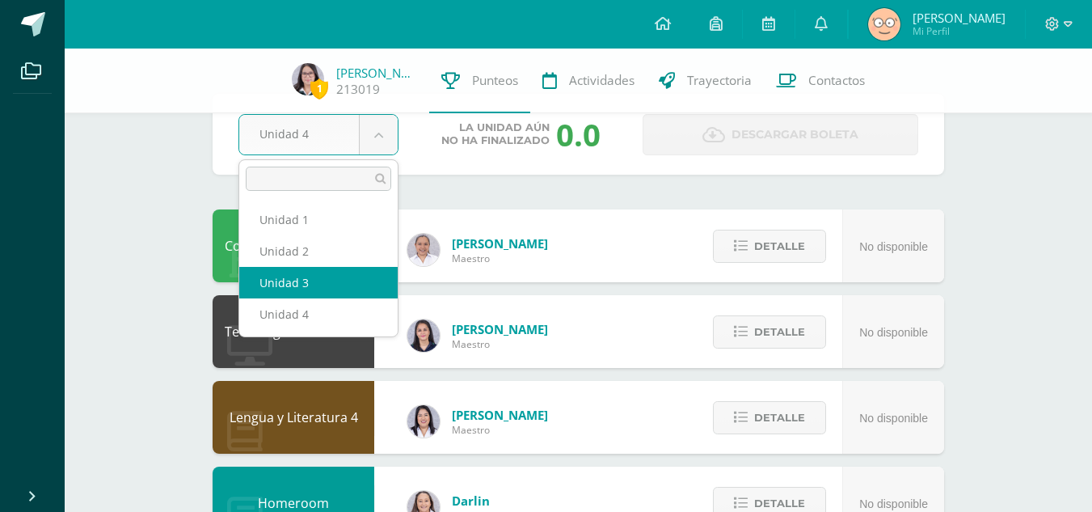
select select "Unidad 3"
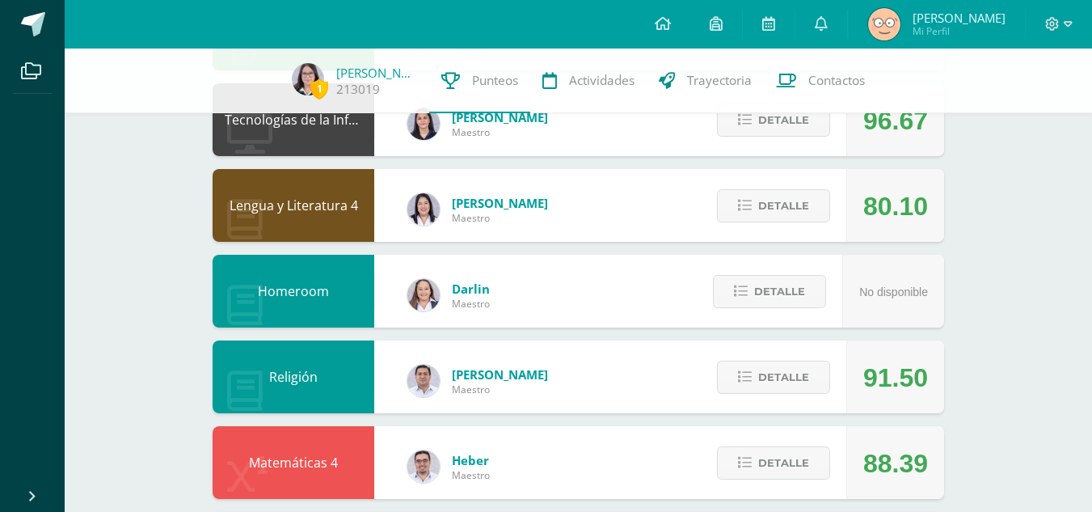
scroll to position [258, 0]
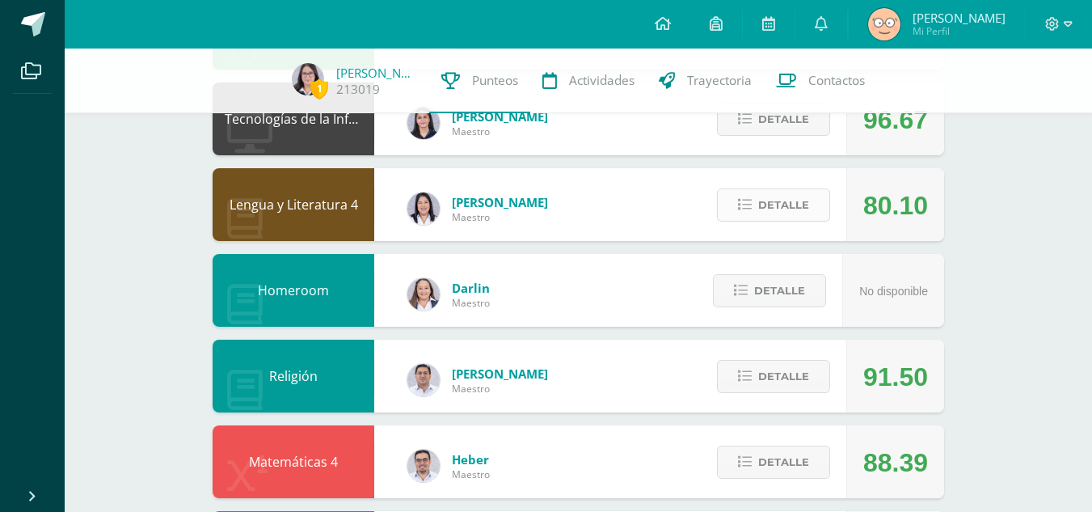
click at [789, 207] on span "Detalle" at bounding box center [783, 205] width 51 height 30
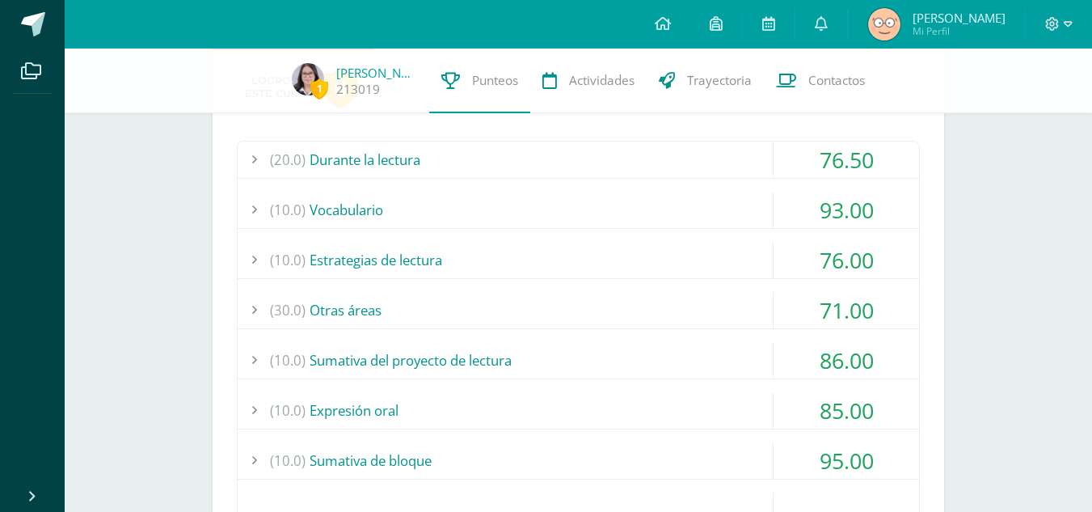
scroll to position [449, 0]
click at [550, 258] on div "(10.0) Estrategias de lectura" at bounding box center [578, 259] width 681 height 36
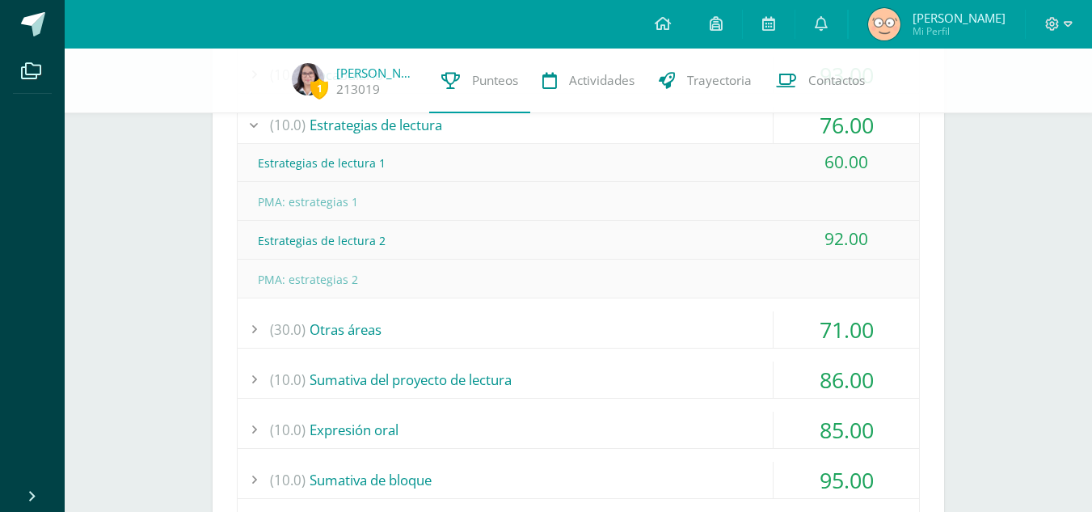
scroll to position [584, 0]
click at [563, 340] on div "(30.0) Otras áreas" at bounding box center [578, 328] width 681 height 36
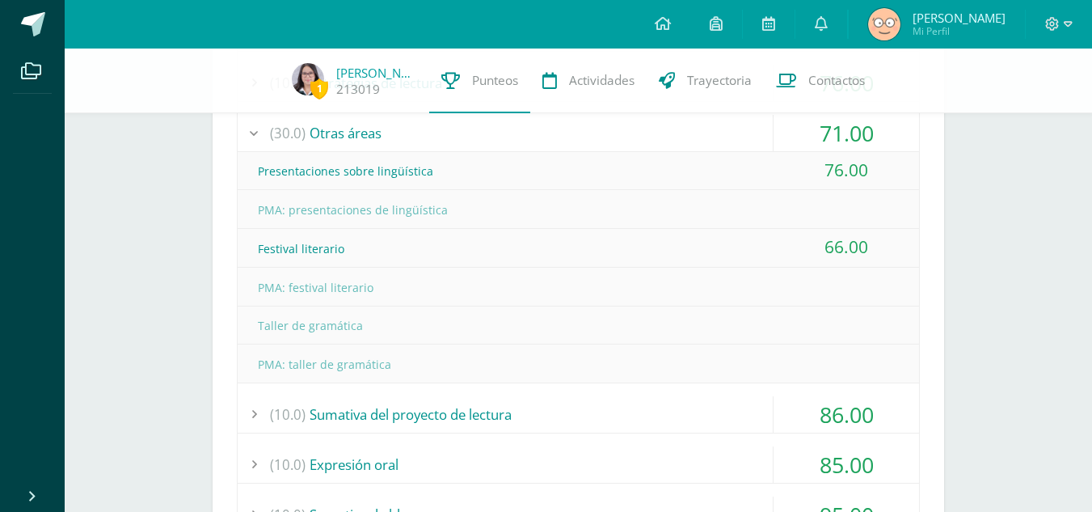
scroll to position [626, 0]
click at [542, 425] on div "(10.0) Sumativa del proyecto de lectura" at bounding box center [578, 413] width 681 height 36
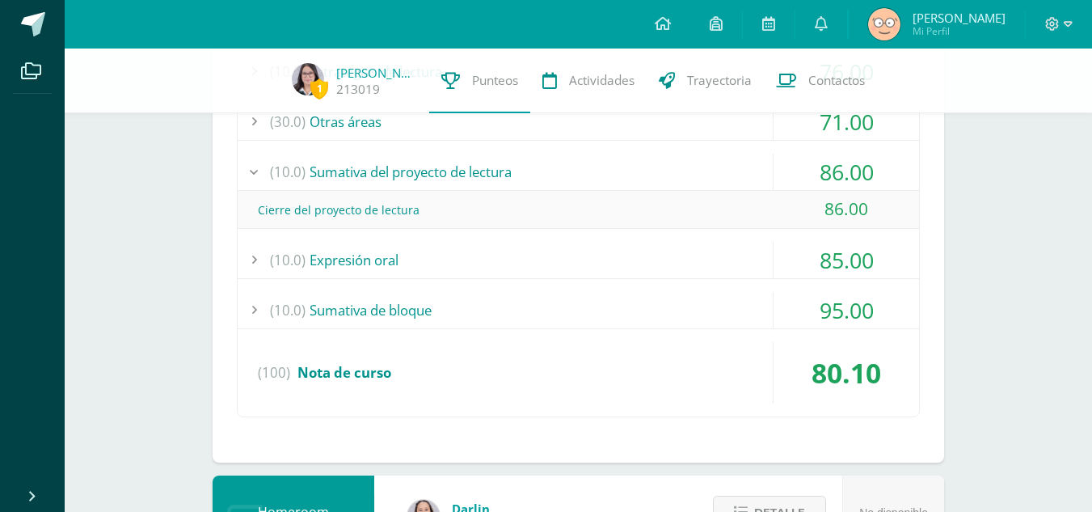
scroll to position [638, 0]
click at [639, 273] on div "(10.0) Expresión oral" at bounding box center [578, 259] width 681 height 36
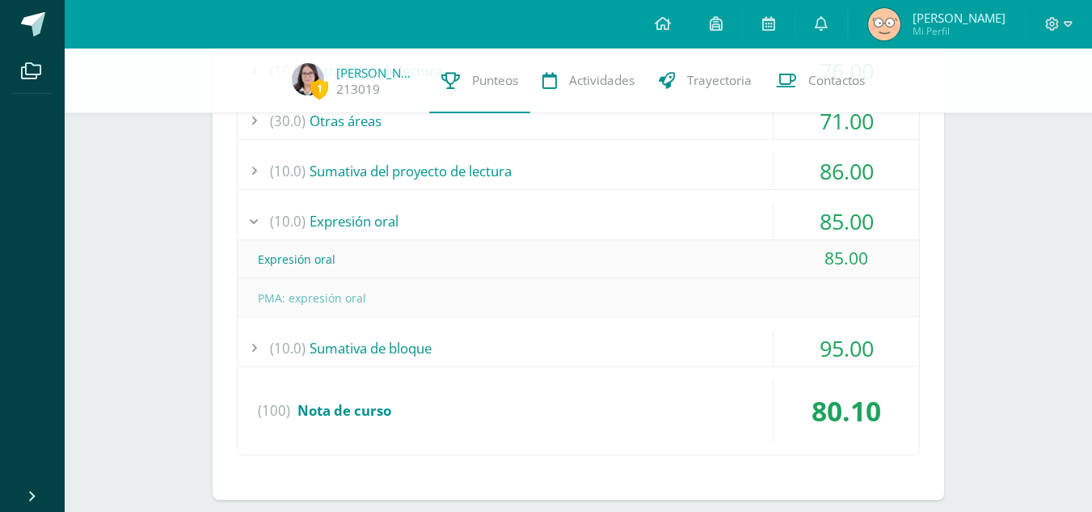
click at [614, 356] on div "(10.0) Sumativa de bloque" at bounding box center [578, 348] width 681 height 36
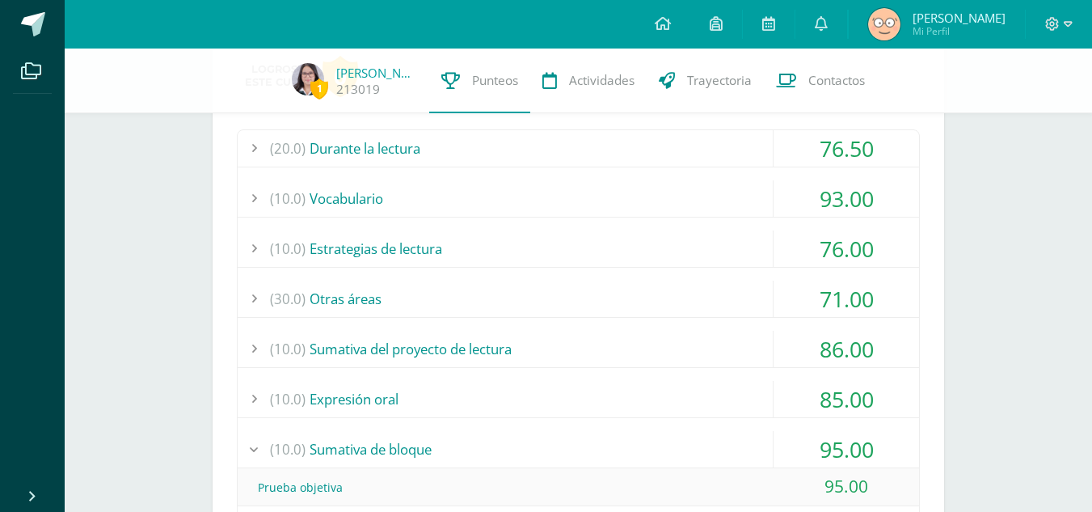
scroll to position [382, 0]
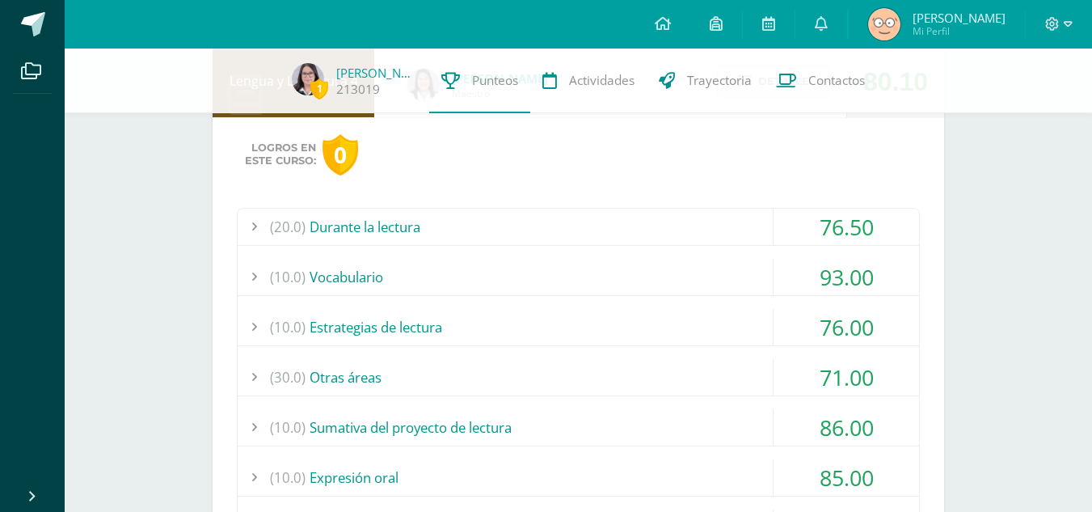
click at [627, 228] on div "(20.0) Durante la lectura" at bounding box center [578, 227] width 681 height 36
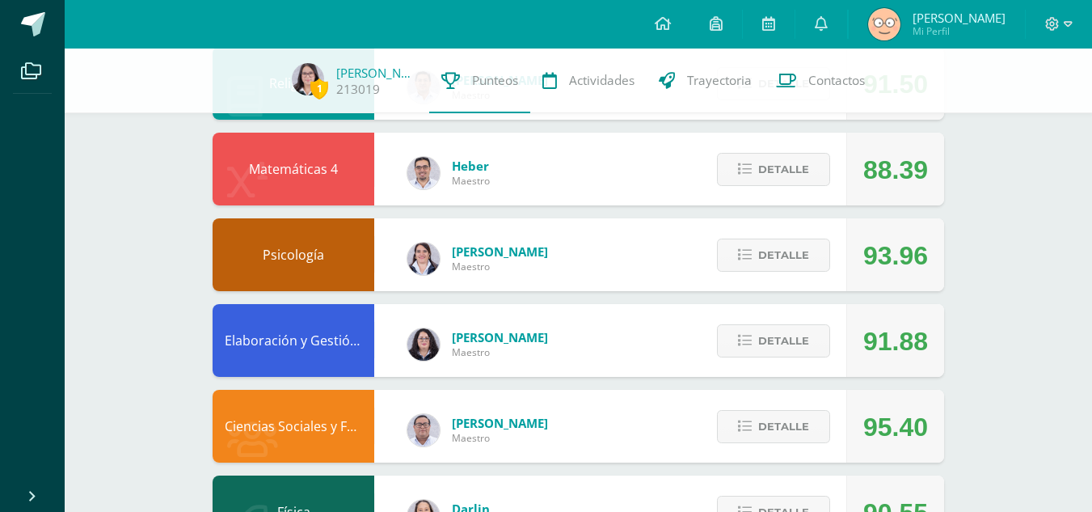
scroll to position [1268, 0]
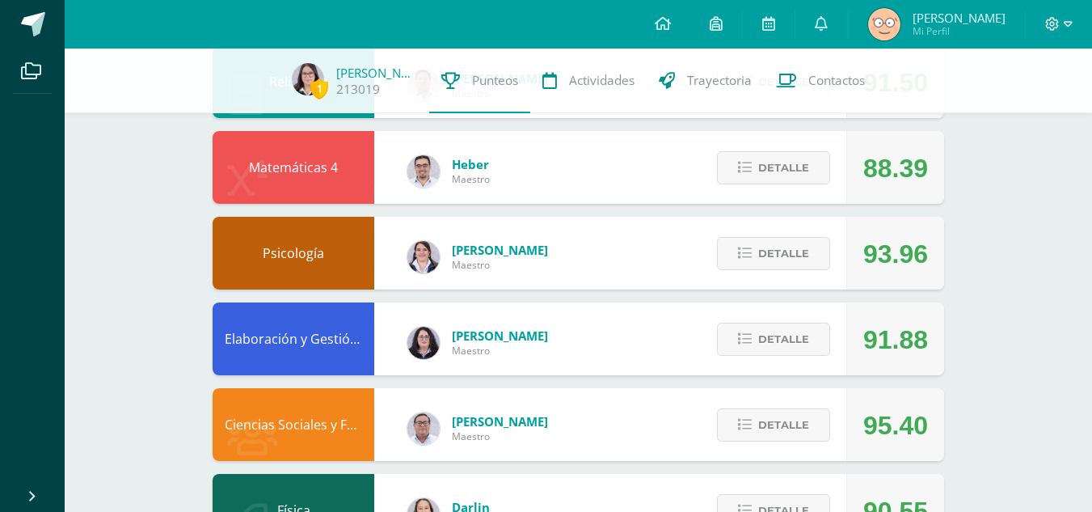
click at [795, 145] on div "Detalle" at bounding box center [770, 167] width 154 height 73
click at [789, 153] on span "Detalle" at bounding box center [783, 168] width 51 height 30
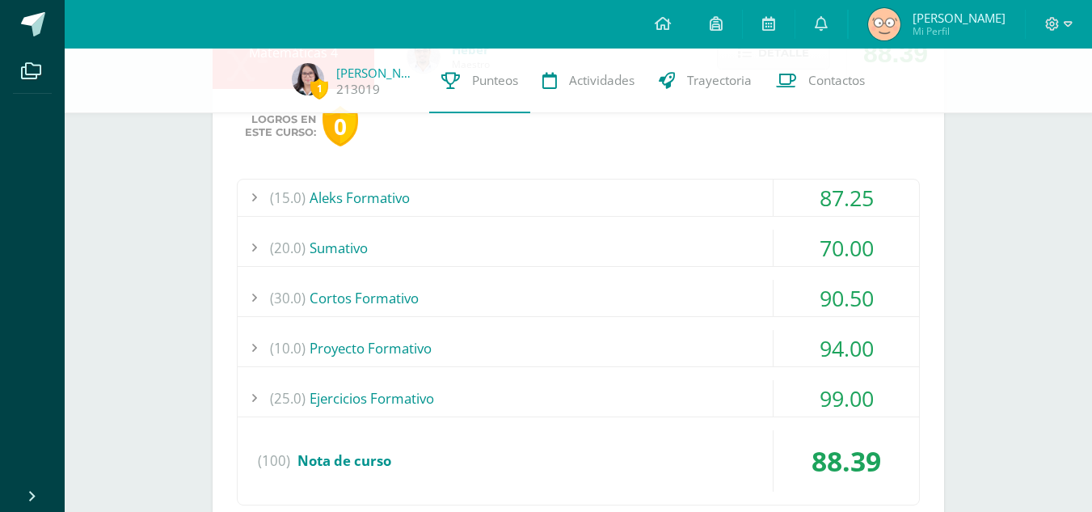
scroll to position [1386, 0]
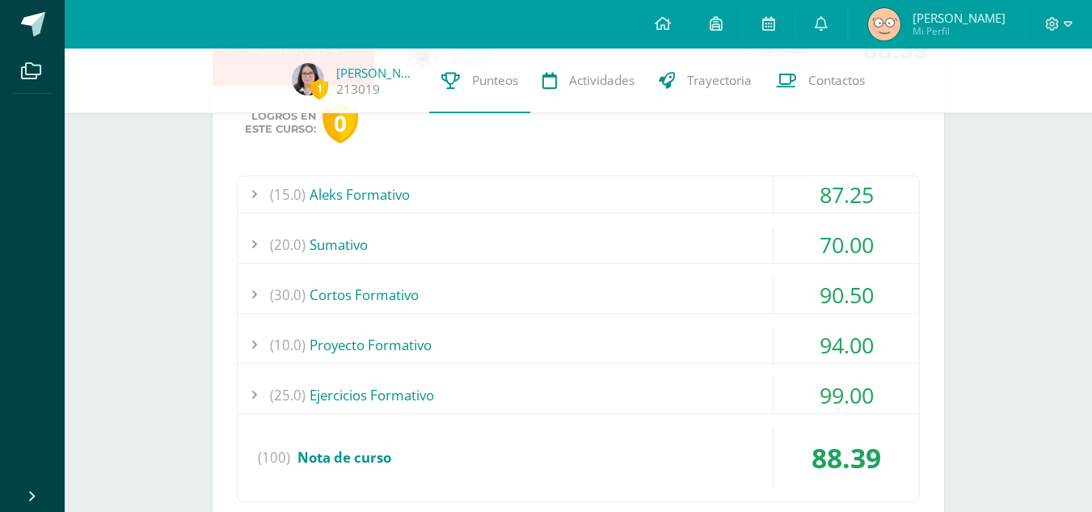
click at [635, 351] on div "(10.0) Proyecto Formativo" at bounding box center [578, 345] width 681 height 36
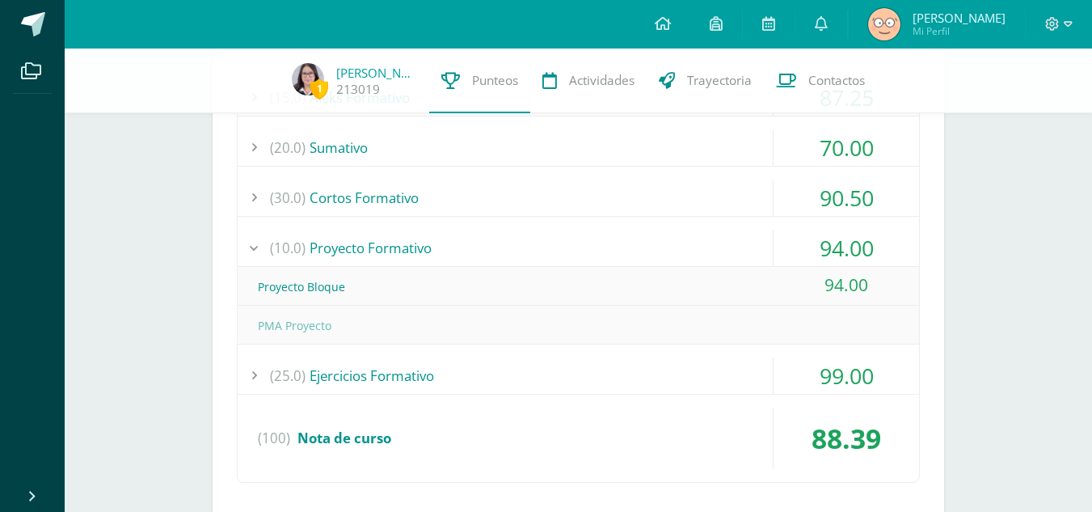
scroll to position [1331, 0]
click at [635, 351] on div "(15.0) Aleks Formativo 87.25 Módulo 1 Ecuaciones e inecuaciones 100.00" at bounding box center [578, 279] width 683 height 404
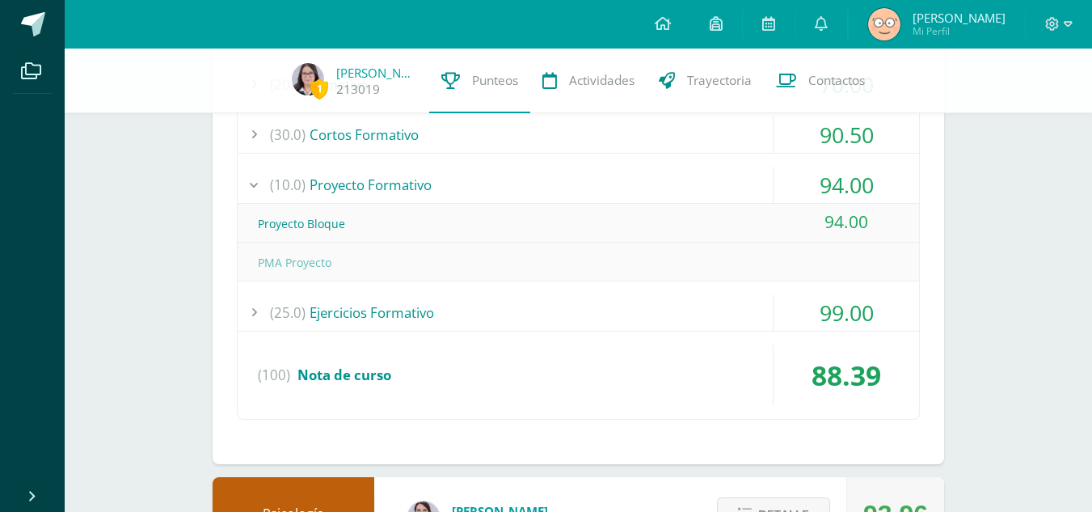
scroll to position [1391, 0]
click at [649, 316] on div "(25.0) Ejercicios Formativo" at bounding box center [578, 313] width 681 height 36
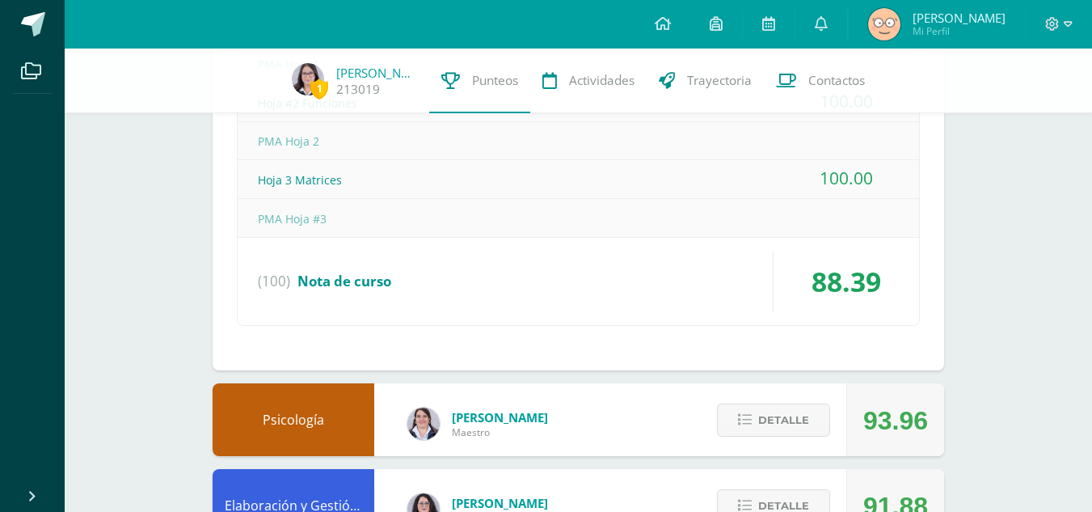
scroll to position [1643, 0]
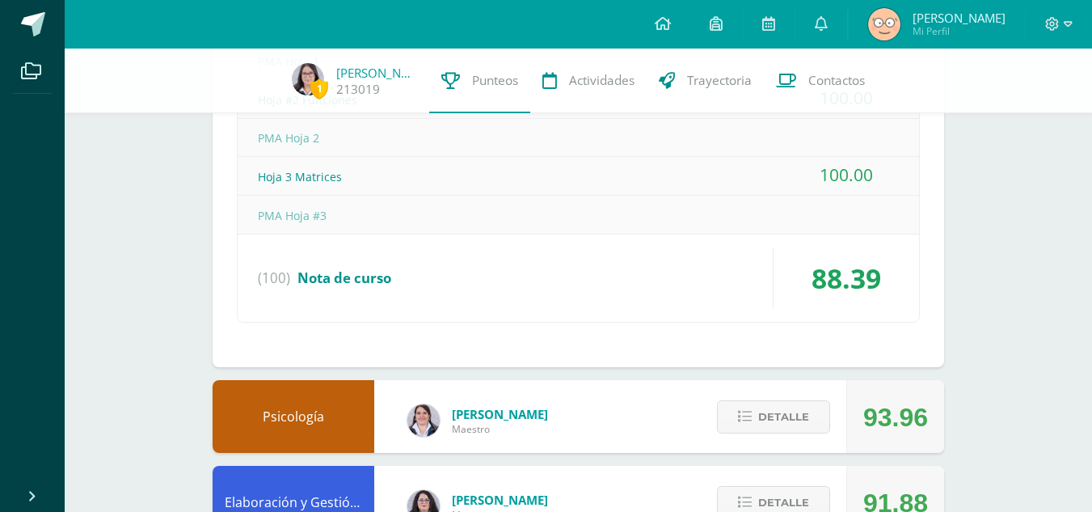
click at [668, 258] on div "(100) Nota de curso" at bounding box center [578, 277] width 681 height 61
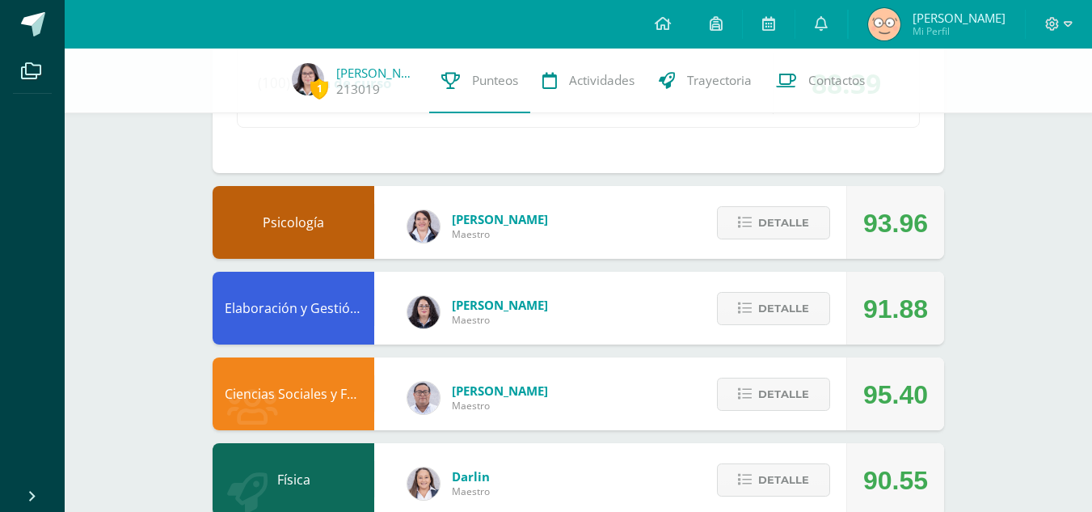
scroll to position [1607, 0]
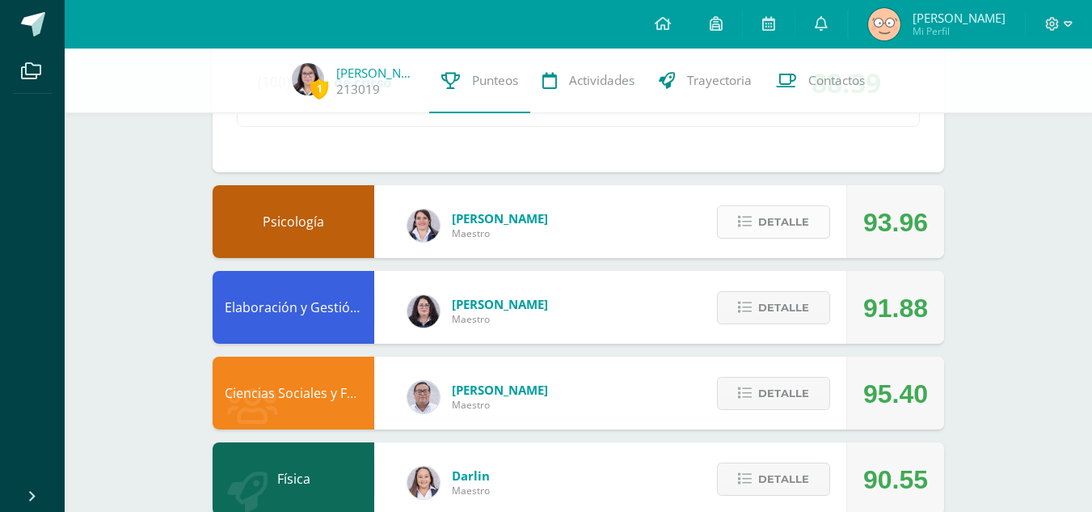
click at [782, 221] on span "Detalle" at bounding box center [783, 222] width 51 height 30
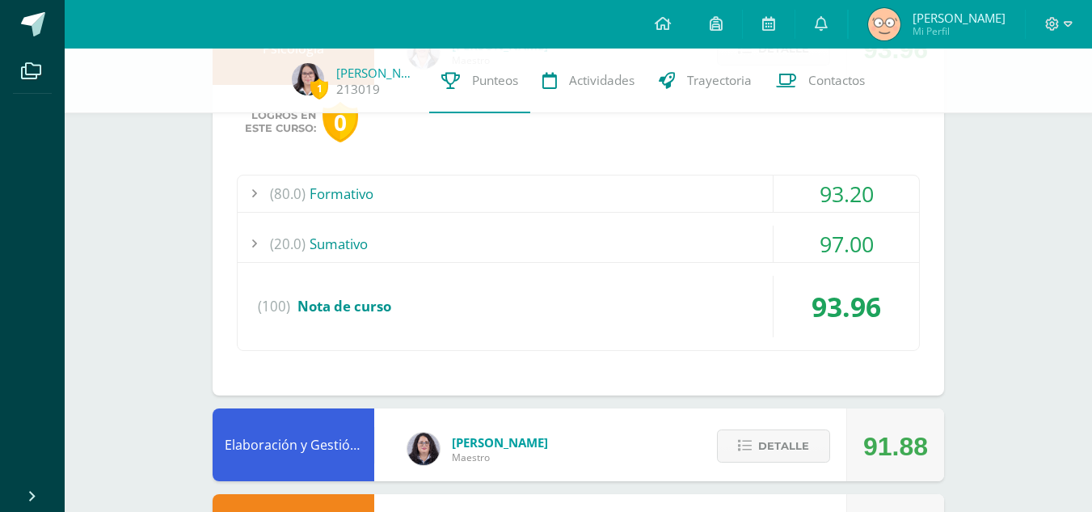
scroll to position [1782, 0]
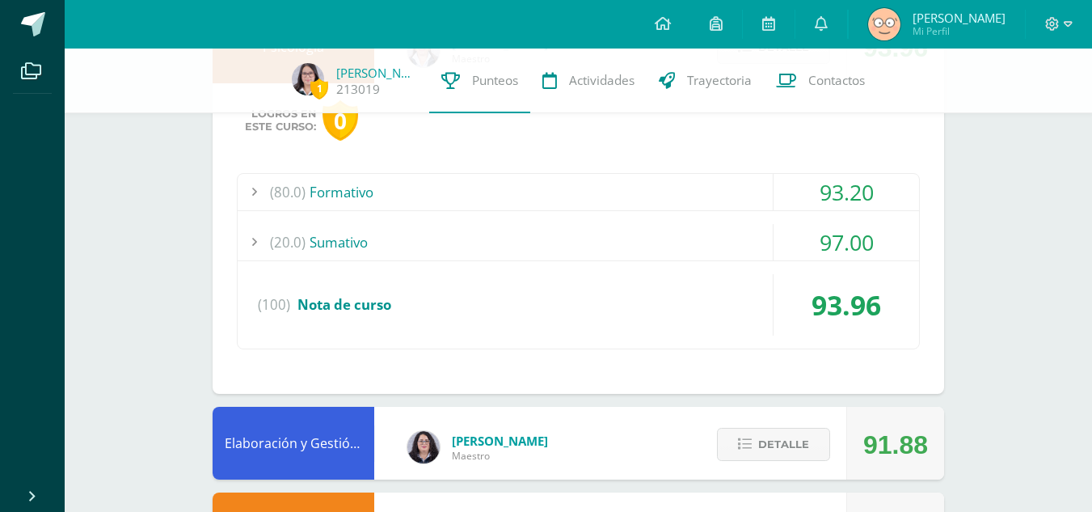
click at [735, 197] on div "(80.0) Formativo" at bounding box center [578, 192] width 681 height 36
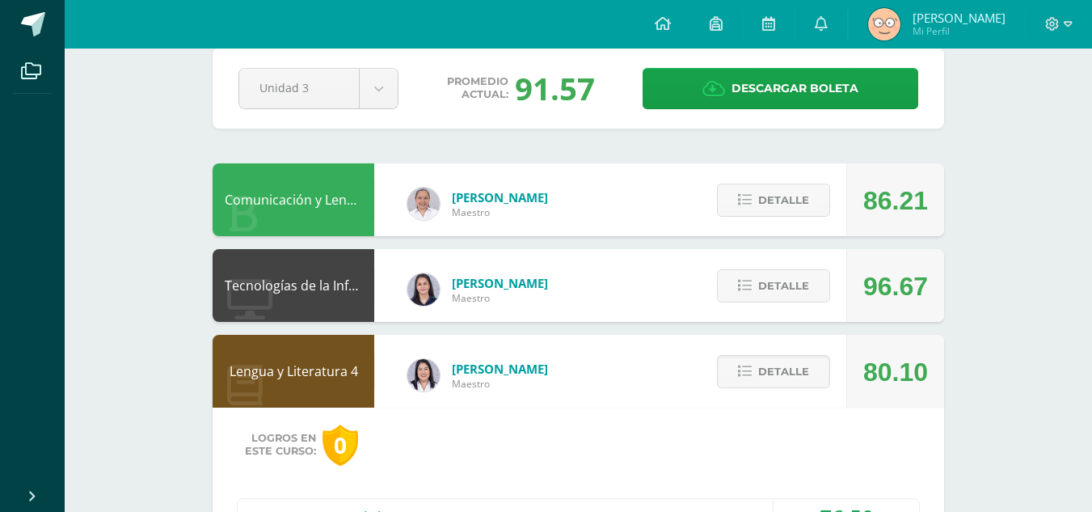
scroll to position [0, 0]
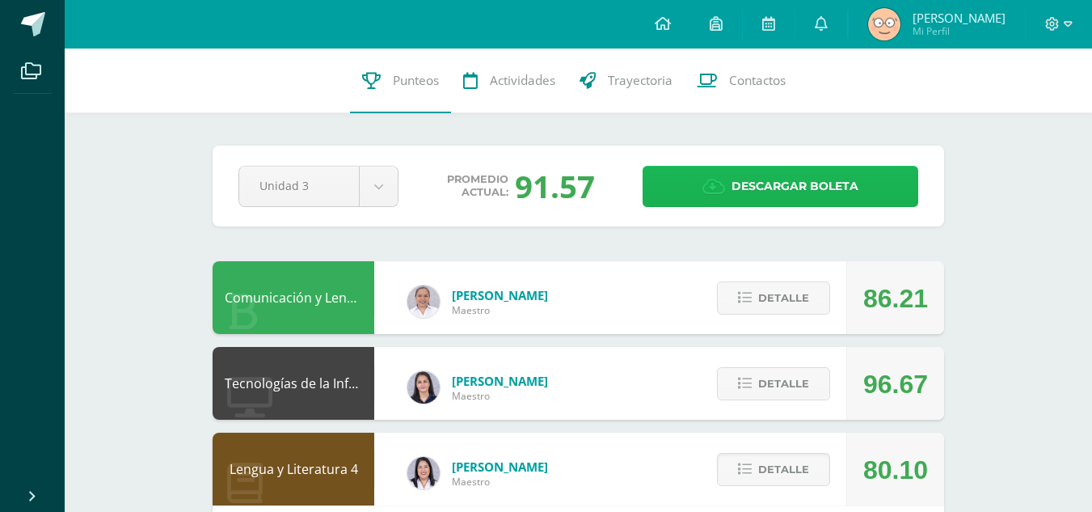
click at [709, 189] on icon at bounding box center [713, 187] width 23 height 18
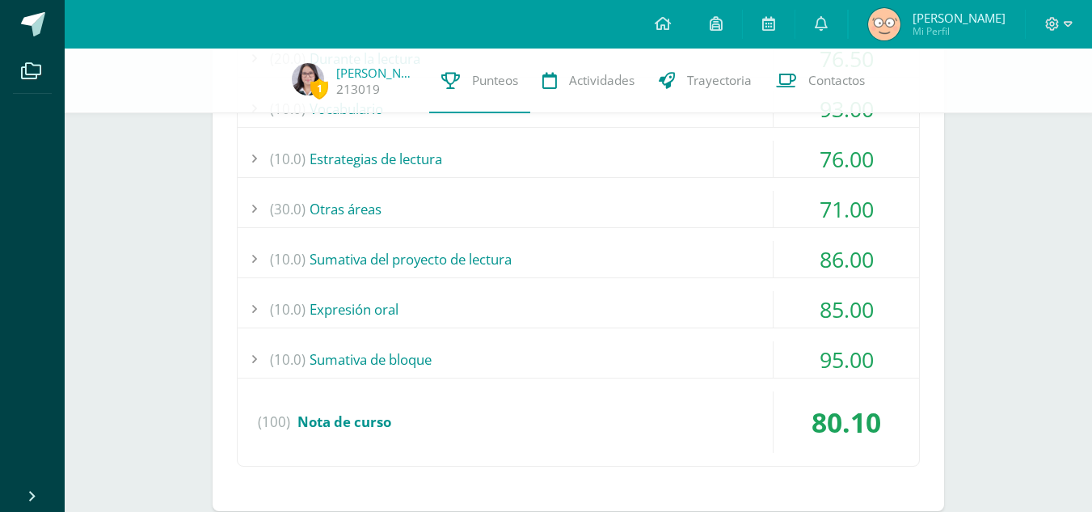
scroll to position [549, 0]
click at [534, 263] on div "(10.0) Sumativa del proyecto de lectura" at bounding box center [578, 260] width 681 height 36
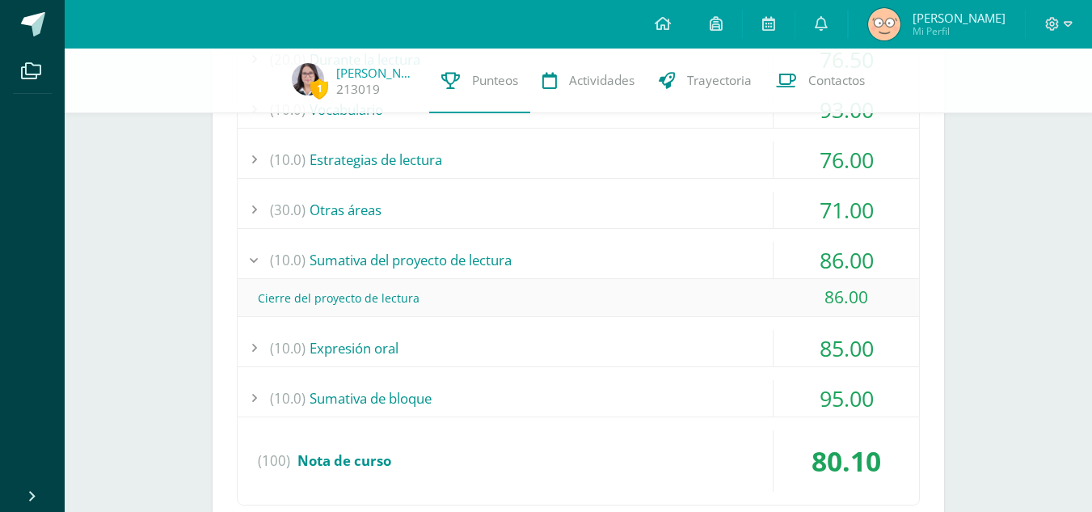
click at [494, 394] on div "(10.0) Sumativa de bloque" at bounding box center [578, 398] width 681 height 36
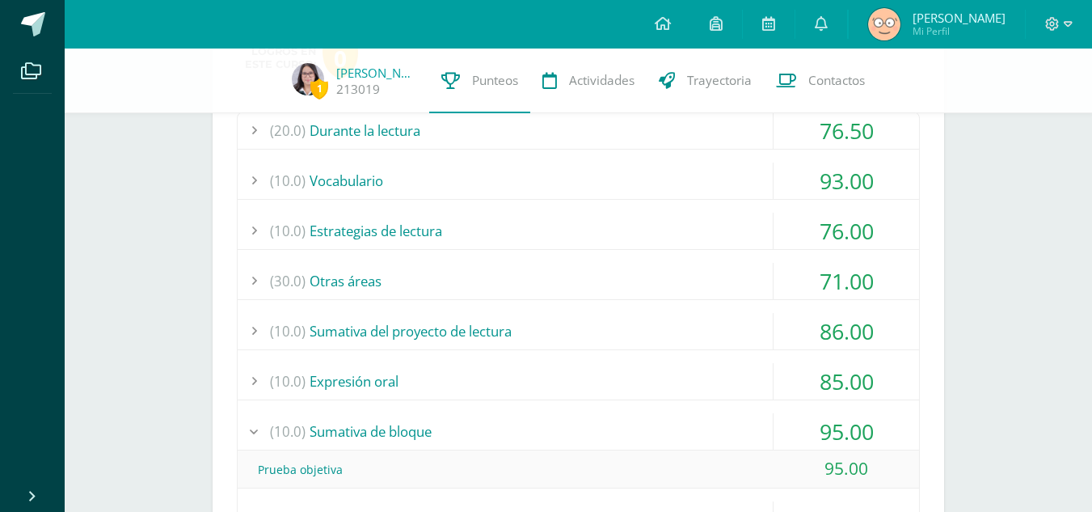
scroll to position [477, 0]
click at [531, 242] on div "(10.0) Estrategias de lectura" at bounding box center [578, 231] width 681 height 36
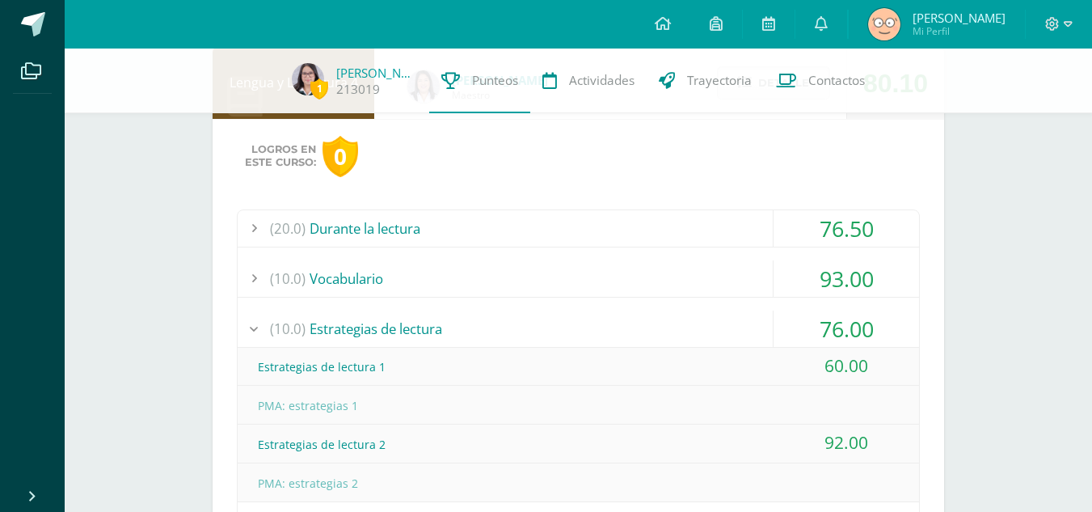
scroll to position [379, 0]
click at [500, 275] on div "(10.0) Vocabulario" at bounding box center [578, 279] width 681 height 36
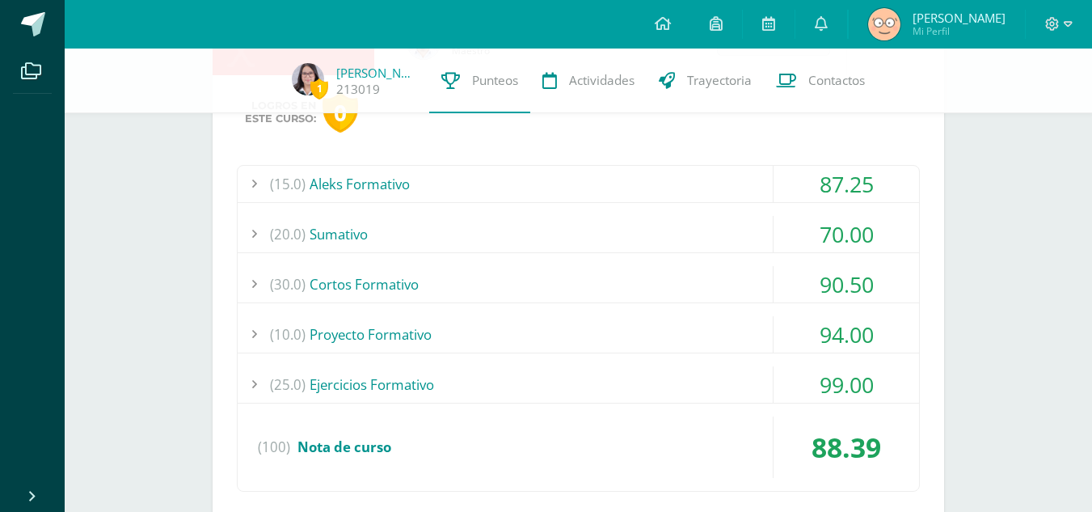
scroll to position [1392, 0]
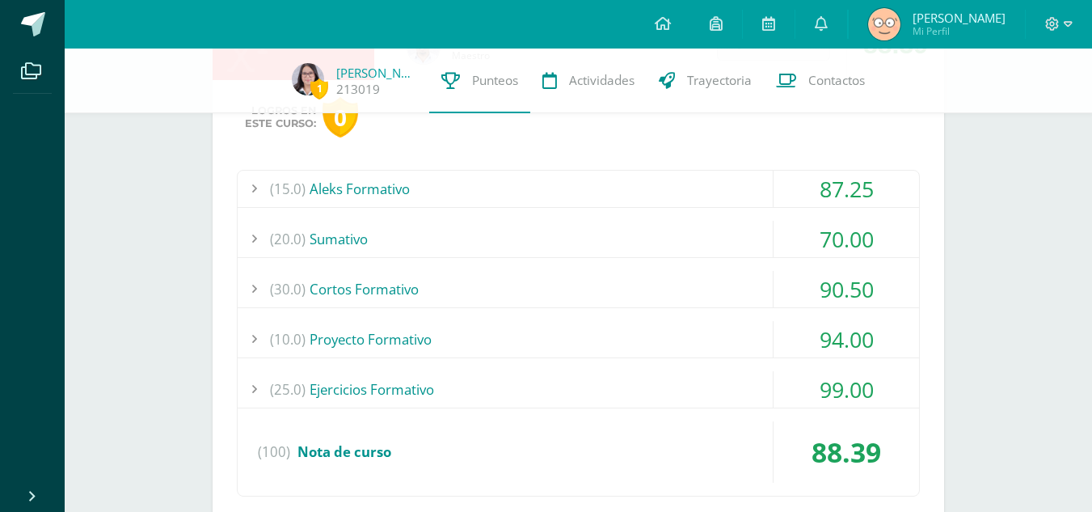
click at [738, 187] on div "(15.0) Aleks Formativo" at bounding box center [578, 189] width 681 height 36
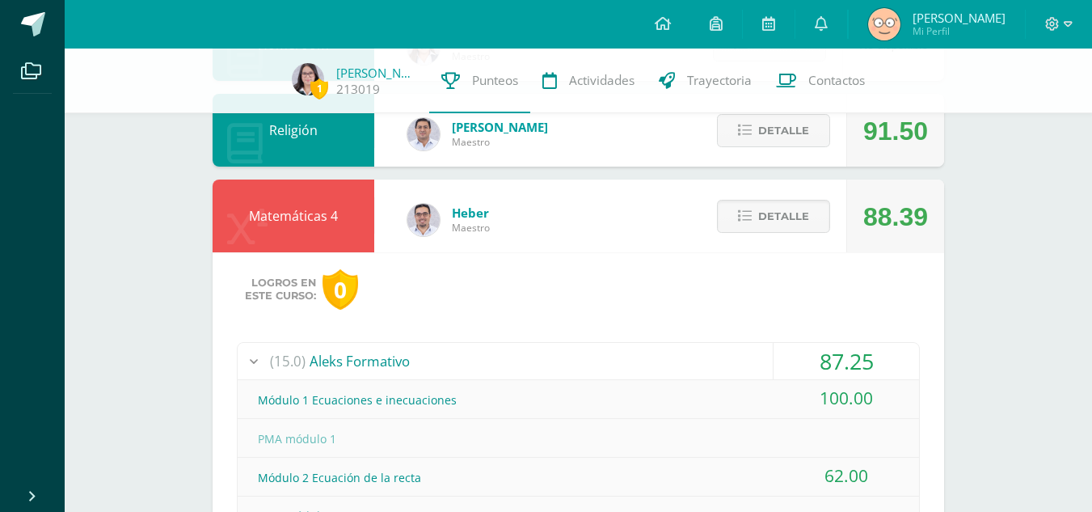
scroll to position [1065, 0]
click at [704, 355] on div "(15.0) Aleks Formativo" at bounding box center [578, 362] width 681 height 36
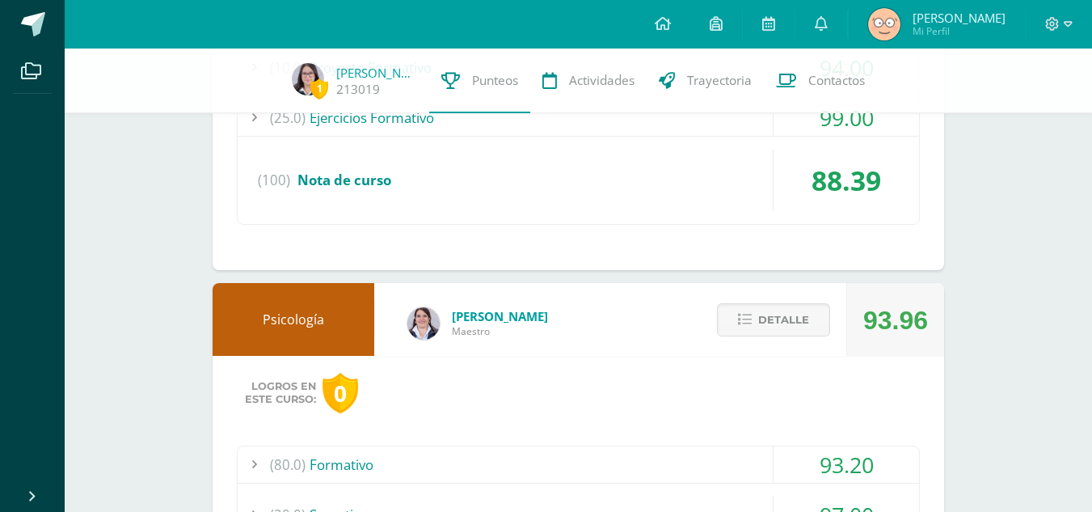
scroll to position [1510, 0]
